Goal: Navigation & Orientation: Find specific page/section

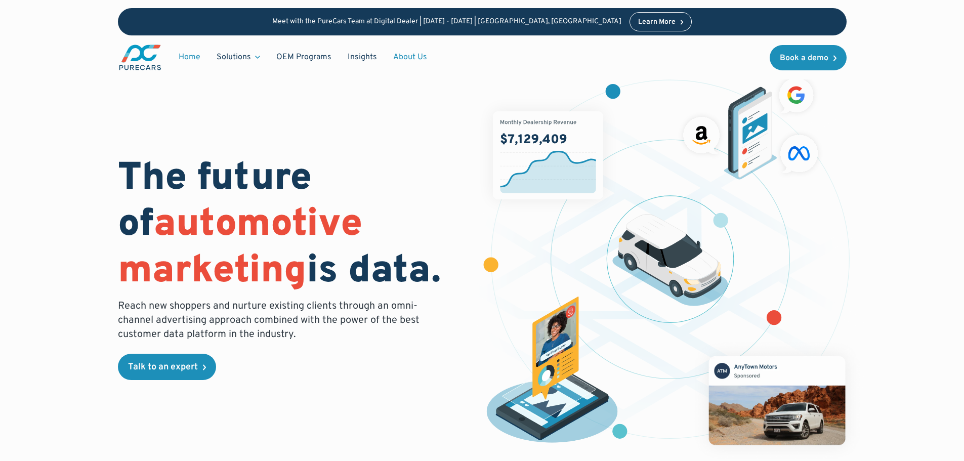
click at [401, 54] on link "About Us" at bounding box center [410, 57] width 50 height 19
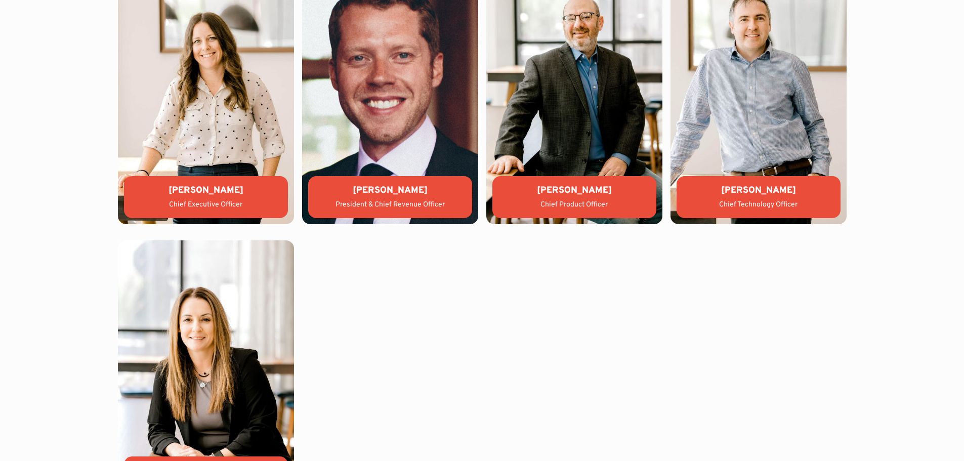
scroll to position [2277, 0]
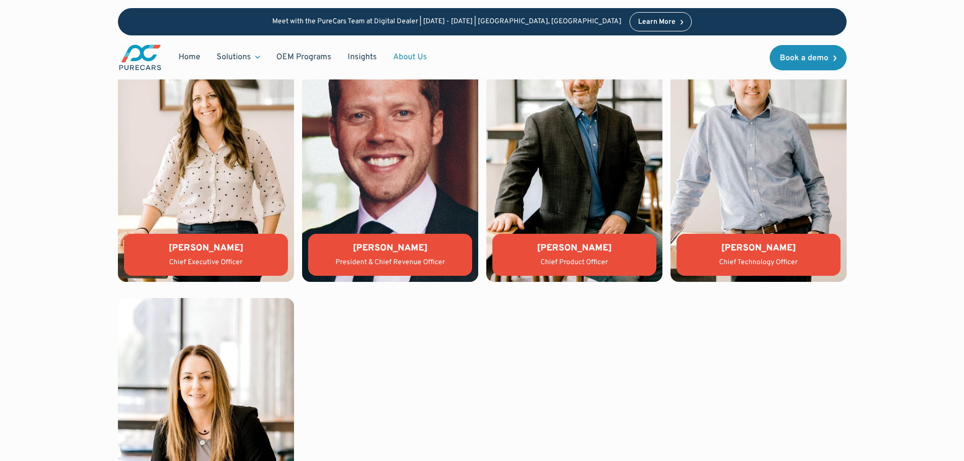
click at [383, 249] on div "Jason Wiley" at bounding box center [390, 248] width 148 height 13
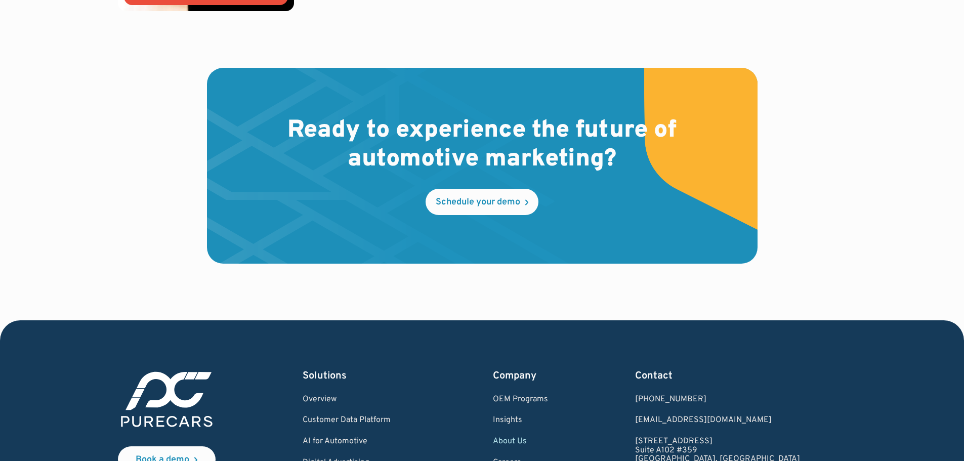
scroll to position [2985, 0]
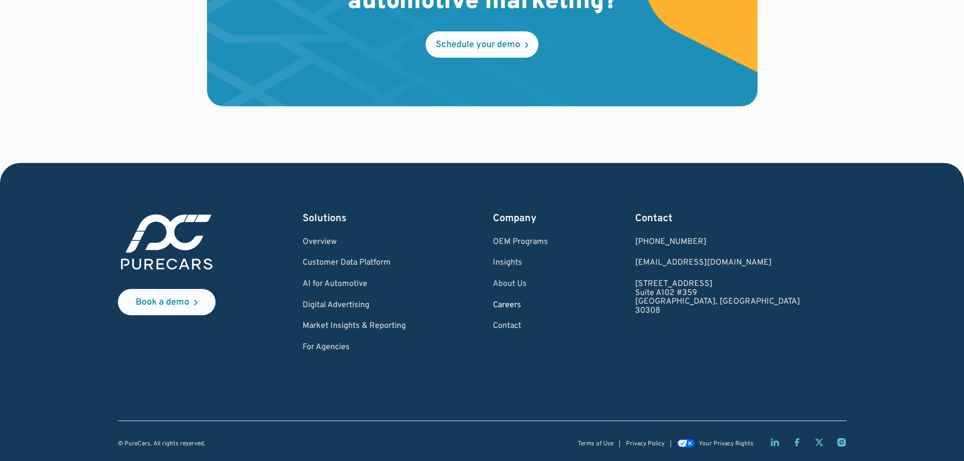
click at [548, 303] on link "Careers" at bounding box center [520, 305] width 55 height 9
